Goal: Task Accomplishment & Management: Manage account settings

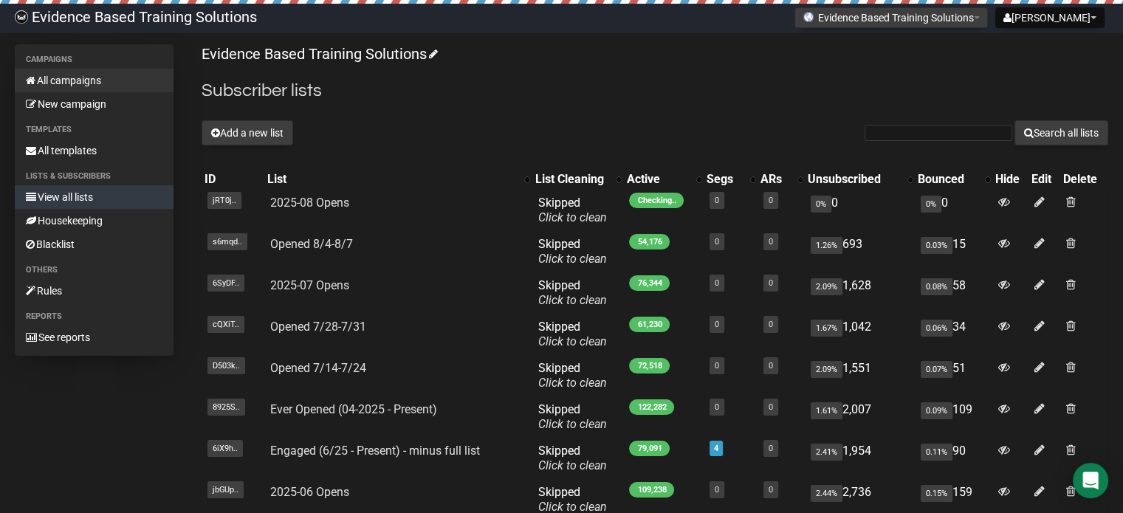
click at [81, 78] on link "All campaigns" at bounding box center [94, 81] width 159 height 24
click at [89, 78] on link "All campaigns" at bounding box center [94, 81] width 159 height 24
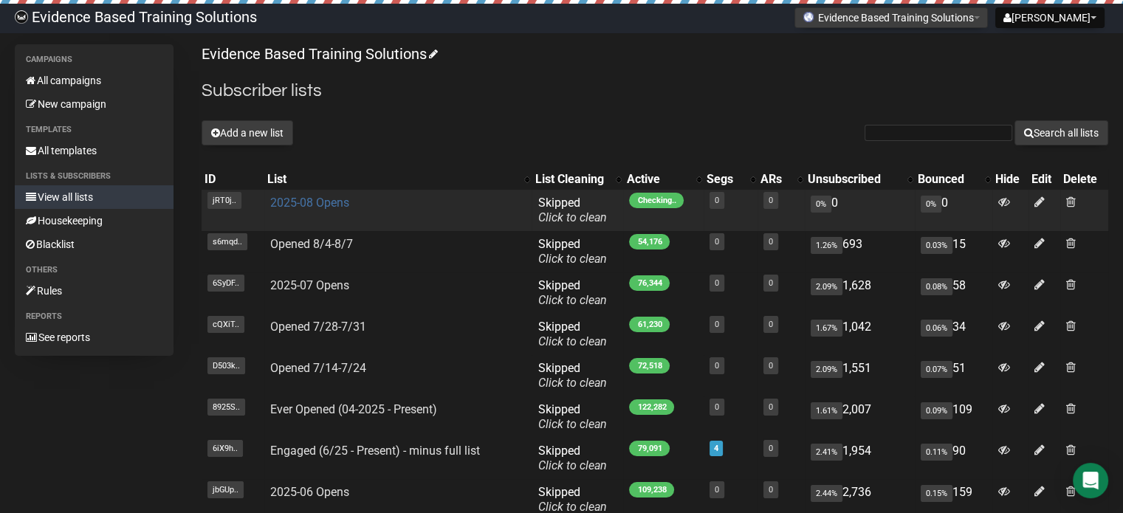
click at [336, 201] on link "2025-08 Opens" at bounding box center [309, 203] width 79 height 14
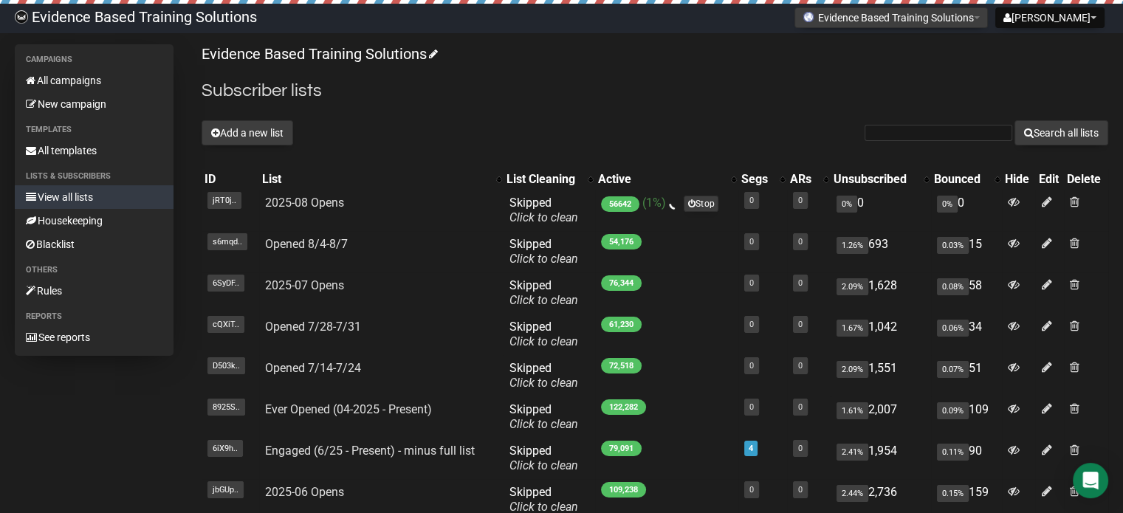
click at [106, 194] on link "View all lists" at bounding box center [94, 197] width 159 height 24
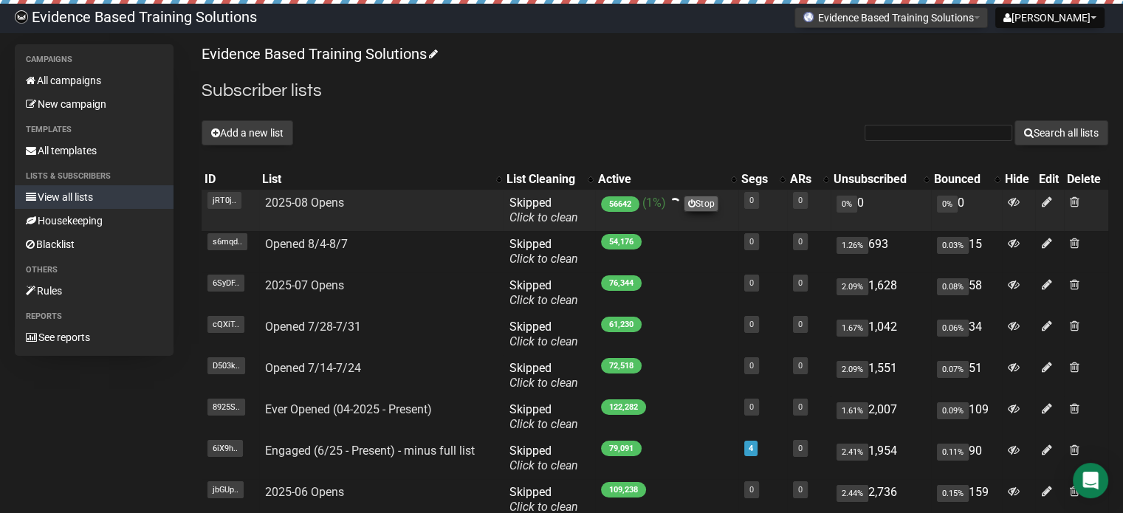
click at [697, 205] on link "Stop" at bounding box center [701, 204] width 35 height 16
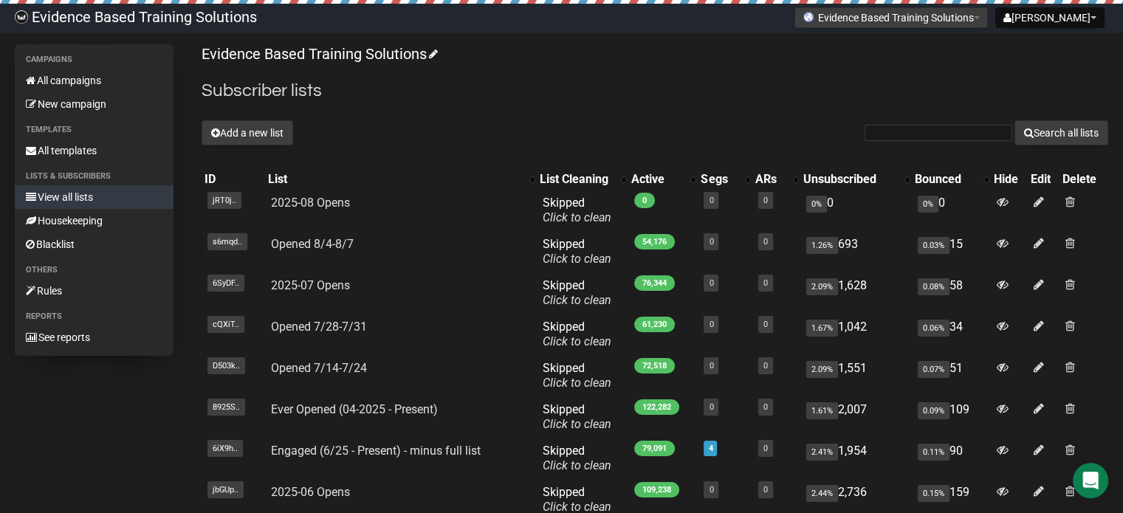
click at [64, 204] on link "View all lists" at bounding box center [94, 197] width 159 height 24
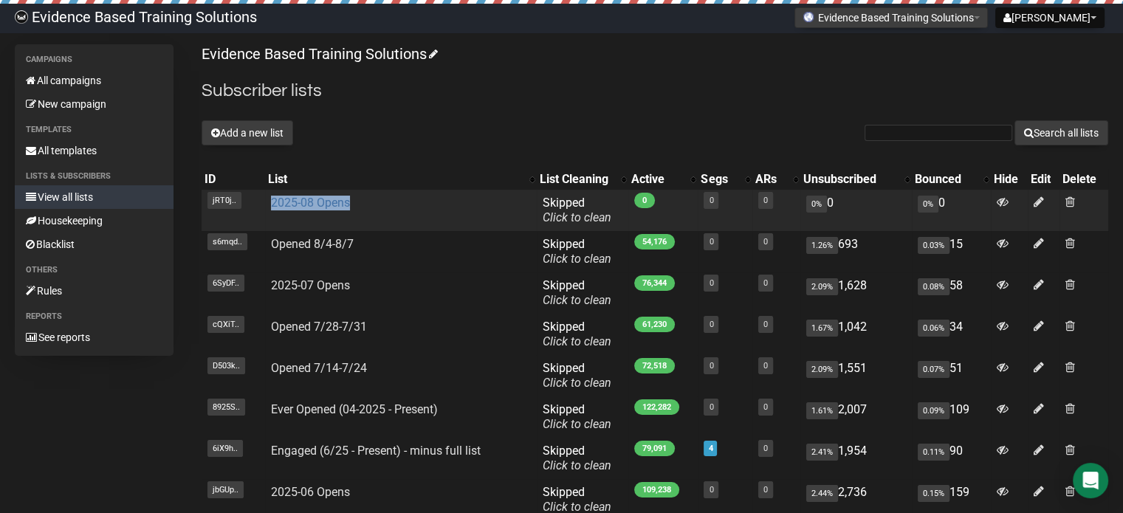
drag, startPoint x: 365, startPoint y: 202, endPoint x: 270, endPoint y: 201, distance: 94.5
click at [270, 201] on td "2025-08 Opens" at bounding box center [401, 210] width 272 height 41
copy link "2025-08 Opens"
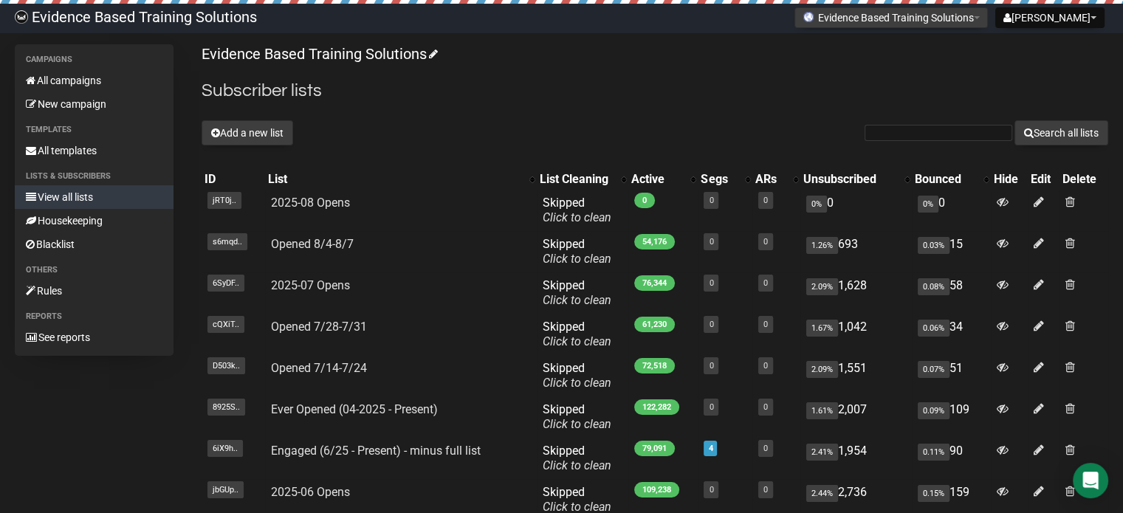
click at [769, 109] on div "Evidence Based Training Solutions Subscriber lists Add a new list Search all li…" at bounding box center [655, 353] width 906 height 618
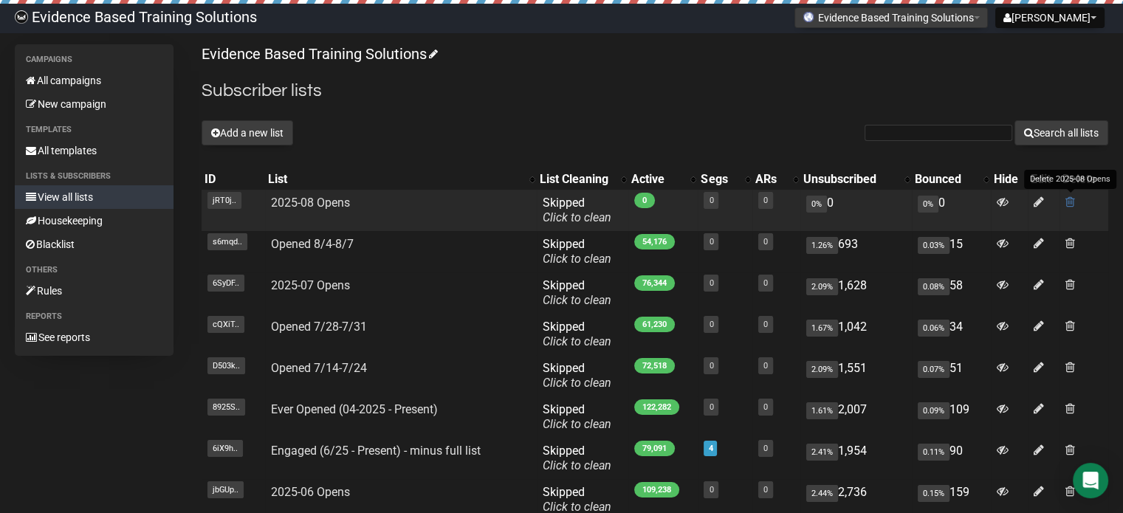
click at [1072, 197] on span at bounding box center [1070, 202] width 10 height 13
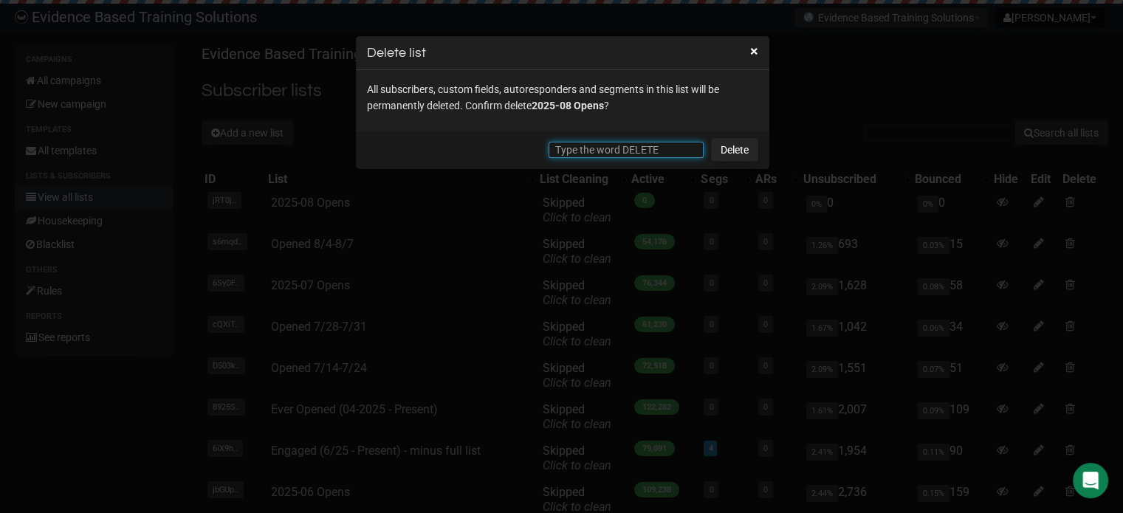
click at [630, 153] on input "text" at bounding box center [625, 150] width 155 height 16
type input "DELETE"
click at [723, 151] on link "Delete" at bounding box center [734, 150] width 47 height 24
click at [733, 143] on link "Delete" at bounding box center [734, 150] width 47 height 24
click at [754, 47] on button "×" at bounding box center [754, 50] width 8 height 13
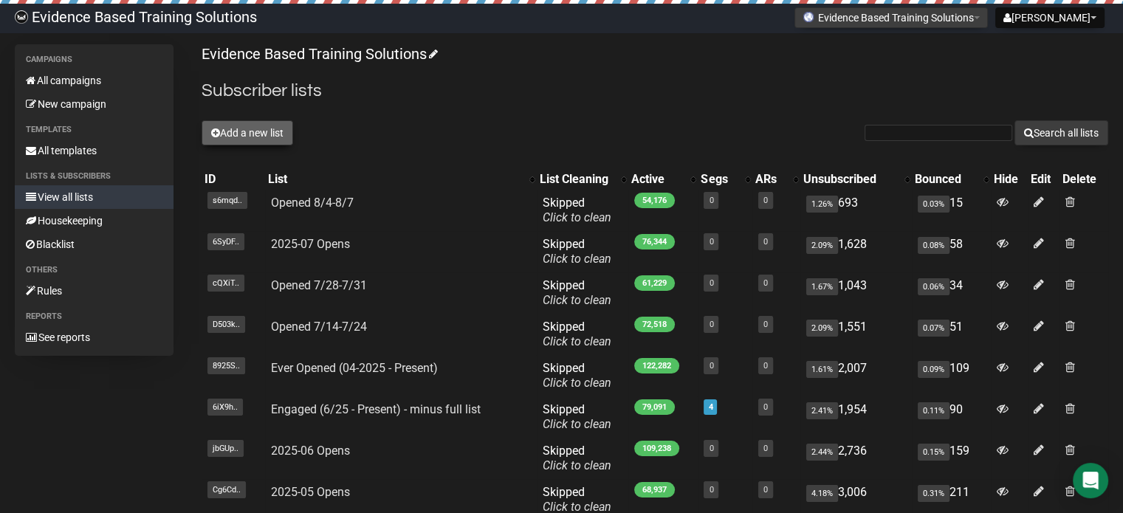
click at [269, 132] on button "Add a new list" at bounding box center [248, 132] width 92 height 25
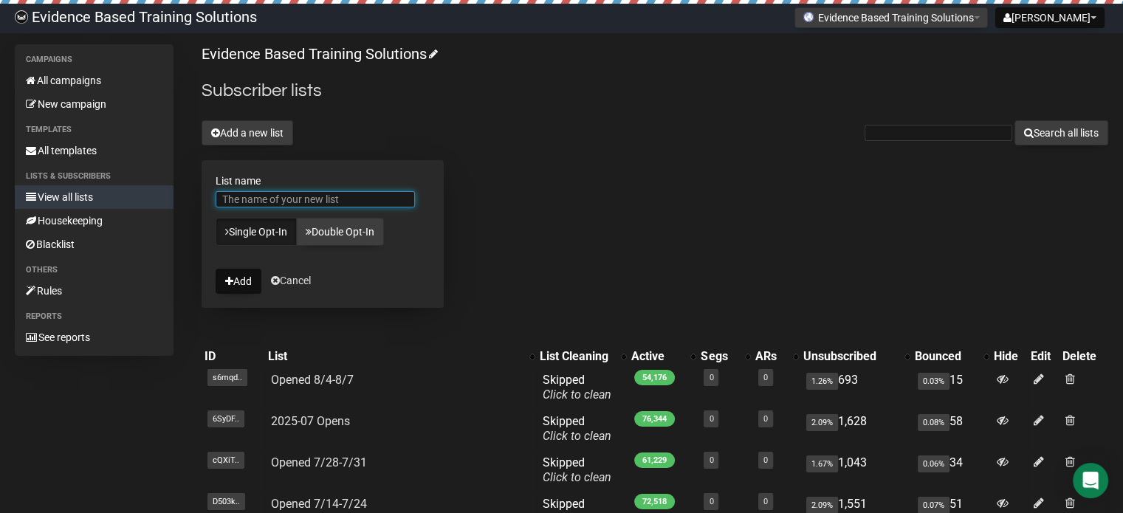
click at [354, 192] on input "List name" at bounding box center [315, 199] width 199 height 16
paste input "2025-08 Opens"
type input "2025-08 Opens"
click at [250, 283] on button "Add" at bounding box center [239, 281] width 46 height 25
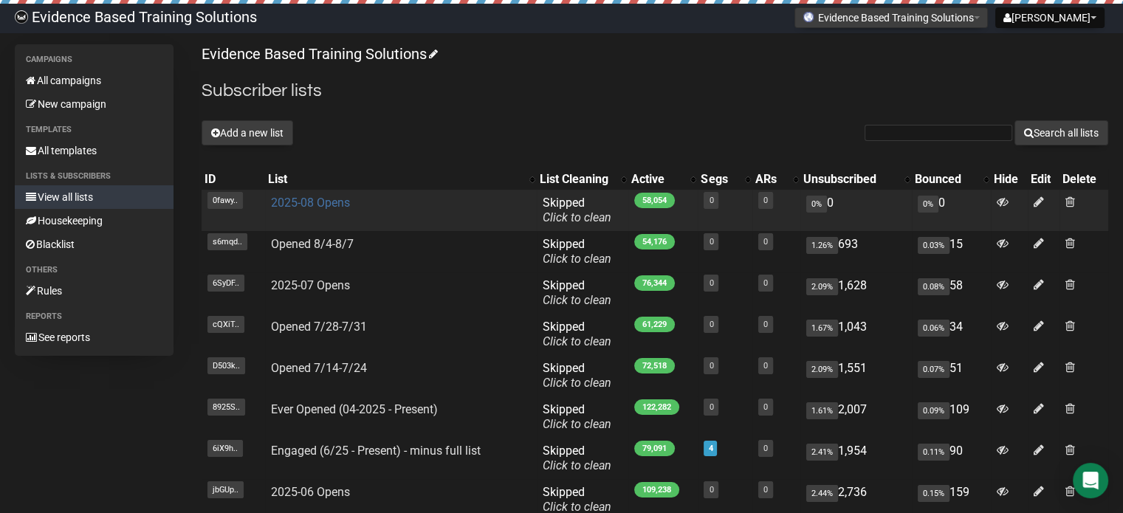
click at [303, 203] on link "2025-08 Opens" at bounding box center [310, 203] width 79 height 14
click at [334, 202] on link "2025-08 Opens" at bounding box center [310, 203] width 79 height 14
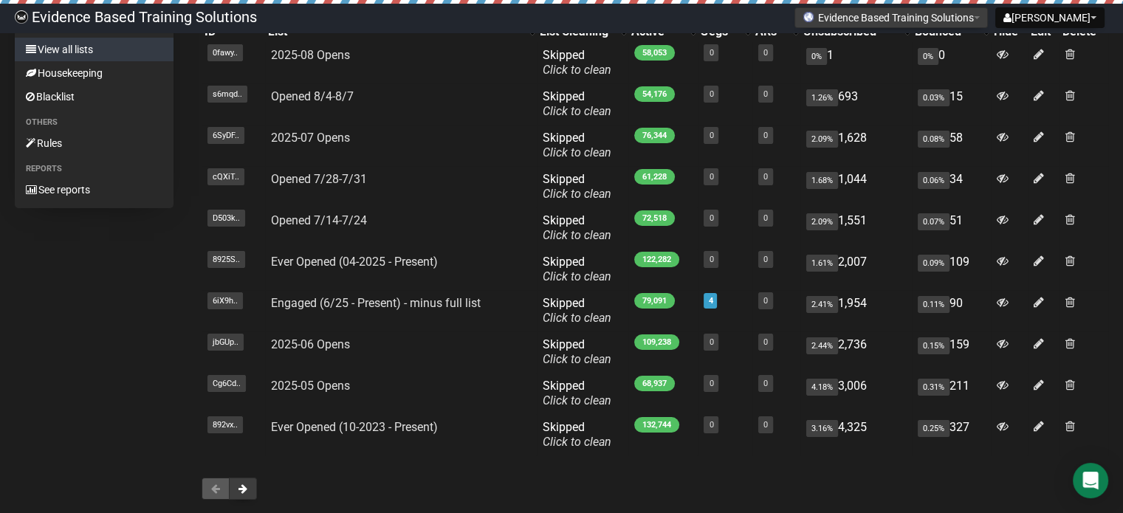
scroll to position [74, 0]
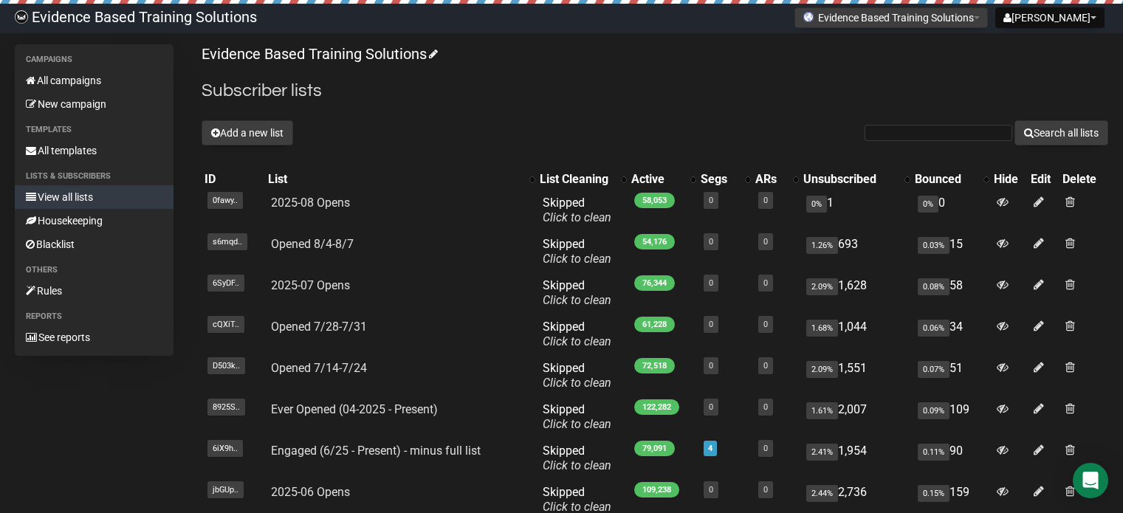
scroll to position [74, 0]
click at [80, 150] on link "All templates" at bounding box center [94, 151] width 159 height 24
click at [267, 134] on button "Add a new list" at bounding box center [248, 132] width 92 height 25
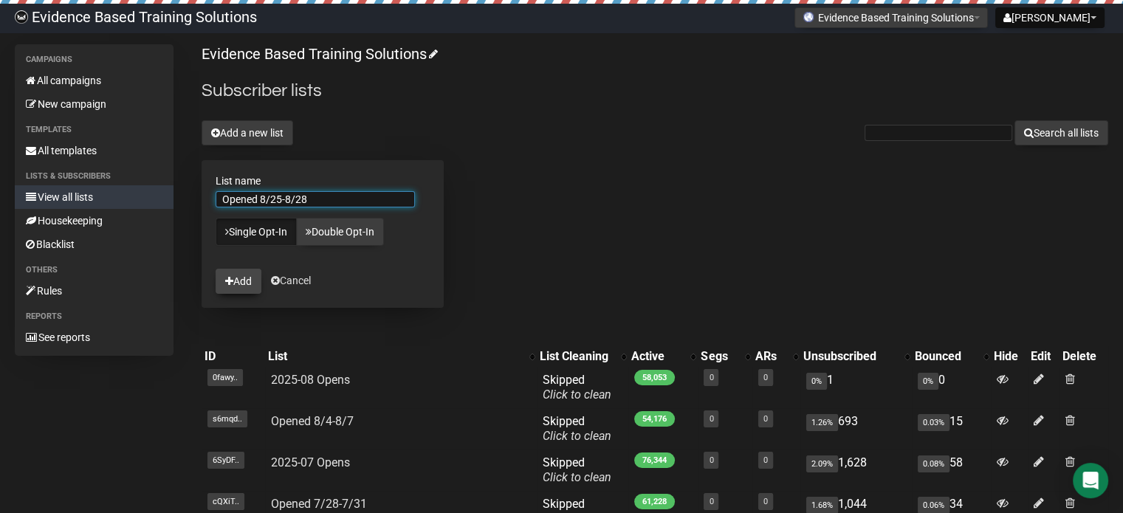
type input "Opened 8/25-8/28"
click at [251, 275] on button "Add" at bounding box center [239, 281] width 46 height 25
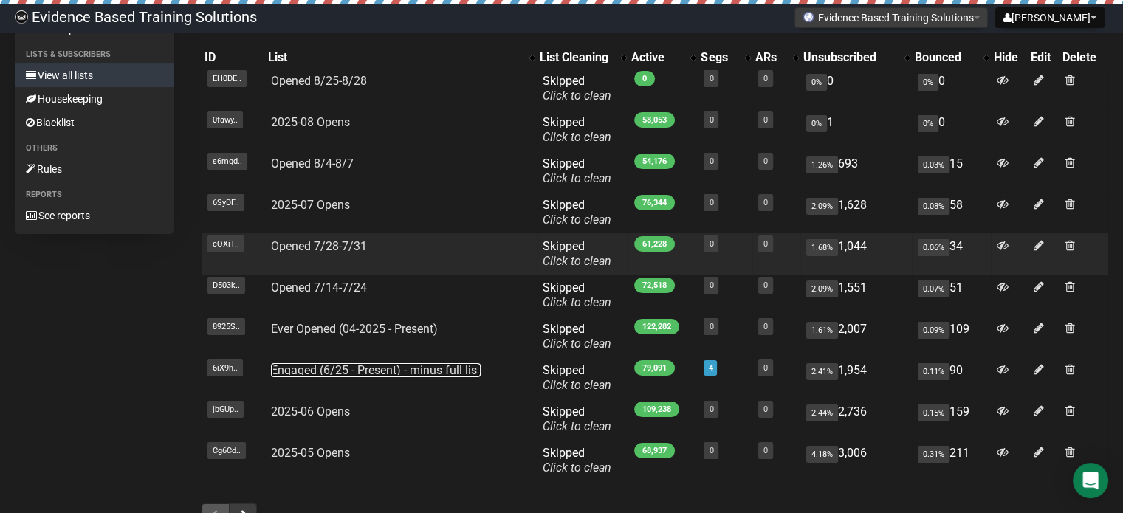
scroll to position [148, 0]
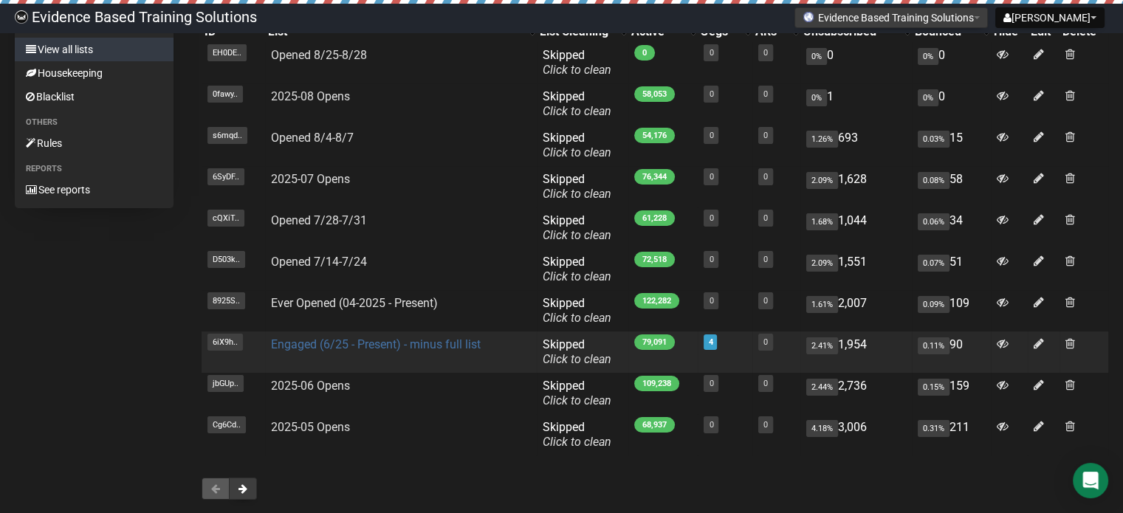
click at [331, 345] on link "Engaged (6/25 - Present) - minus full list" at bounding box center [376, 344] width 210 height 14
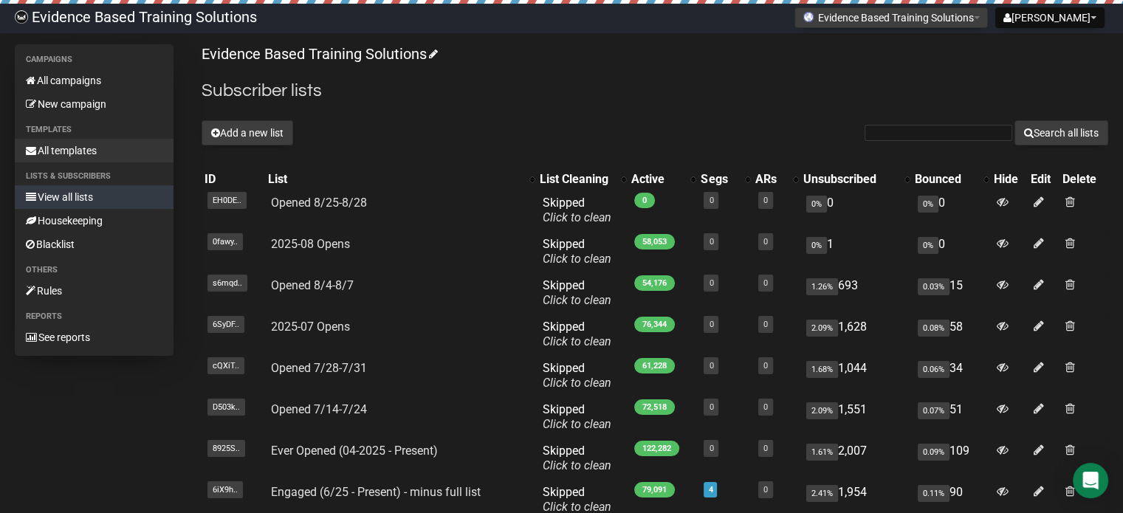
click at [75, 148] on link "All templates" at bounding box center [94, 151] width 159 height 24
